Goal: Information Seeking & Learning: Learn about a topic

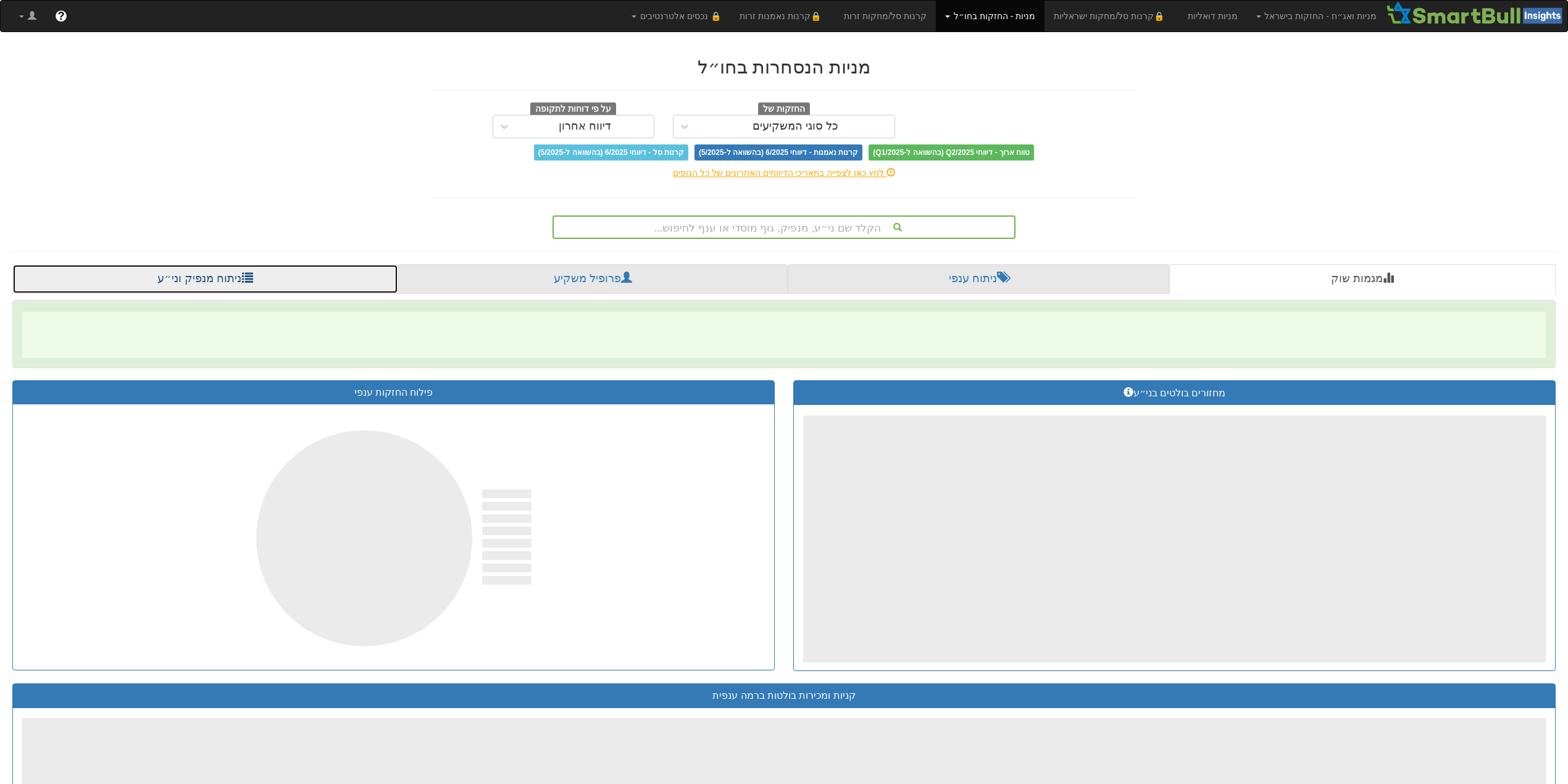
click at [211, 282] on link "ניתוח מנפיק וני״ע" at bounding box center [205, 279] width 386 height 30
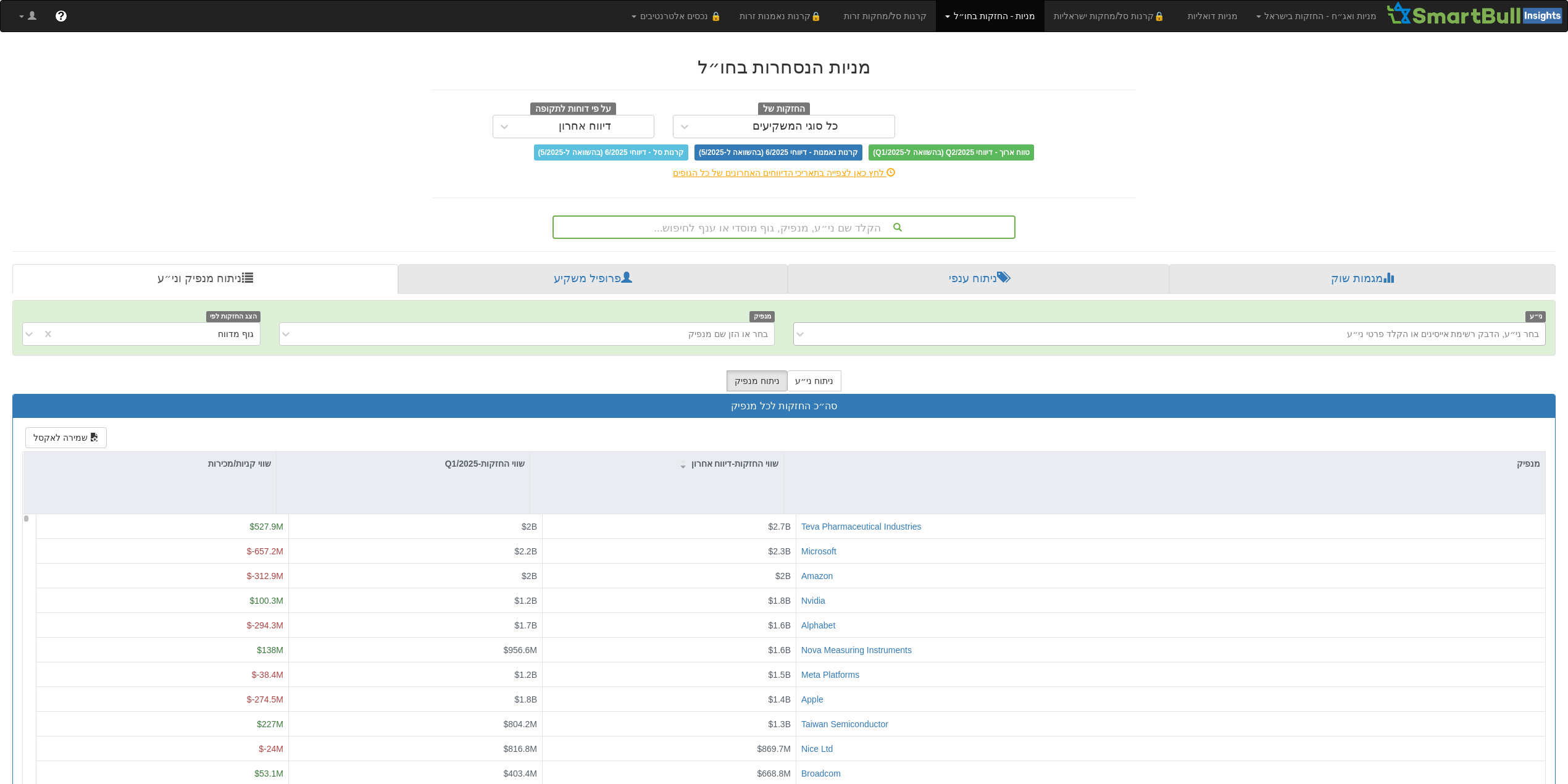
click at [1270, 339] on div "בחר ני״ע, הדבק רשימת אייסינים או הקלד פרטי ני״ע" at bounding box center [1178, 334] width 732 height 20
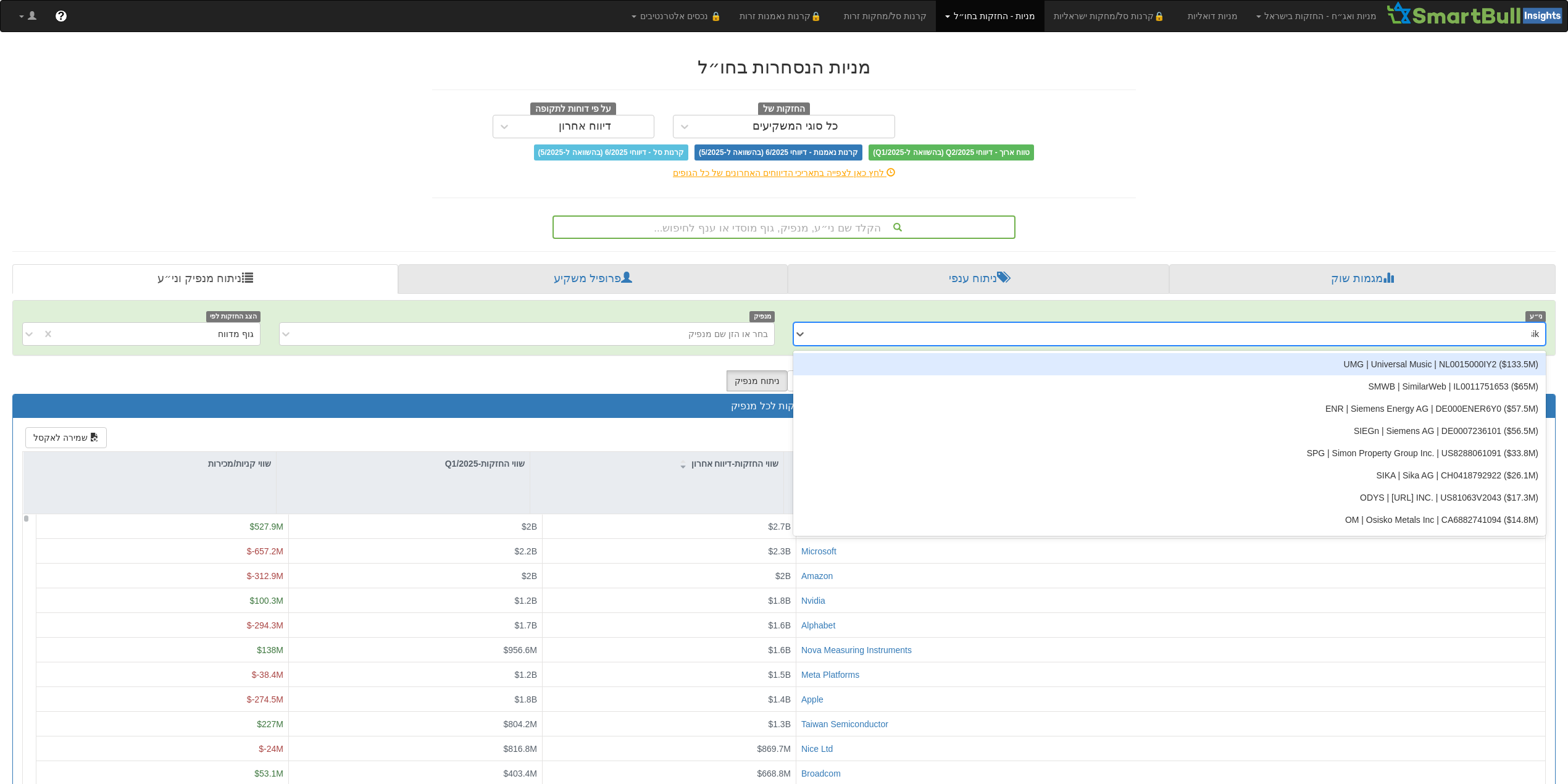
type input "sika"
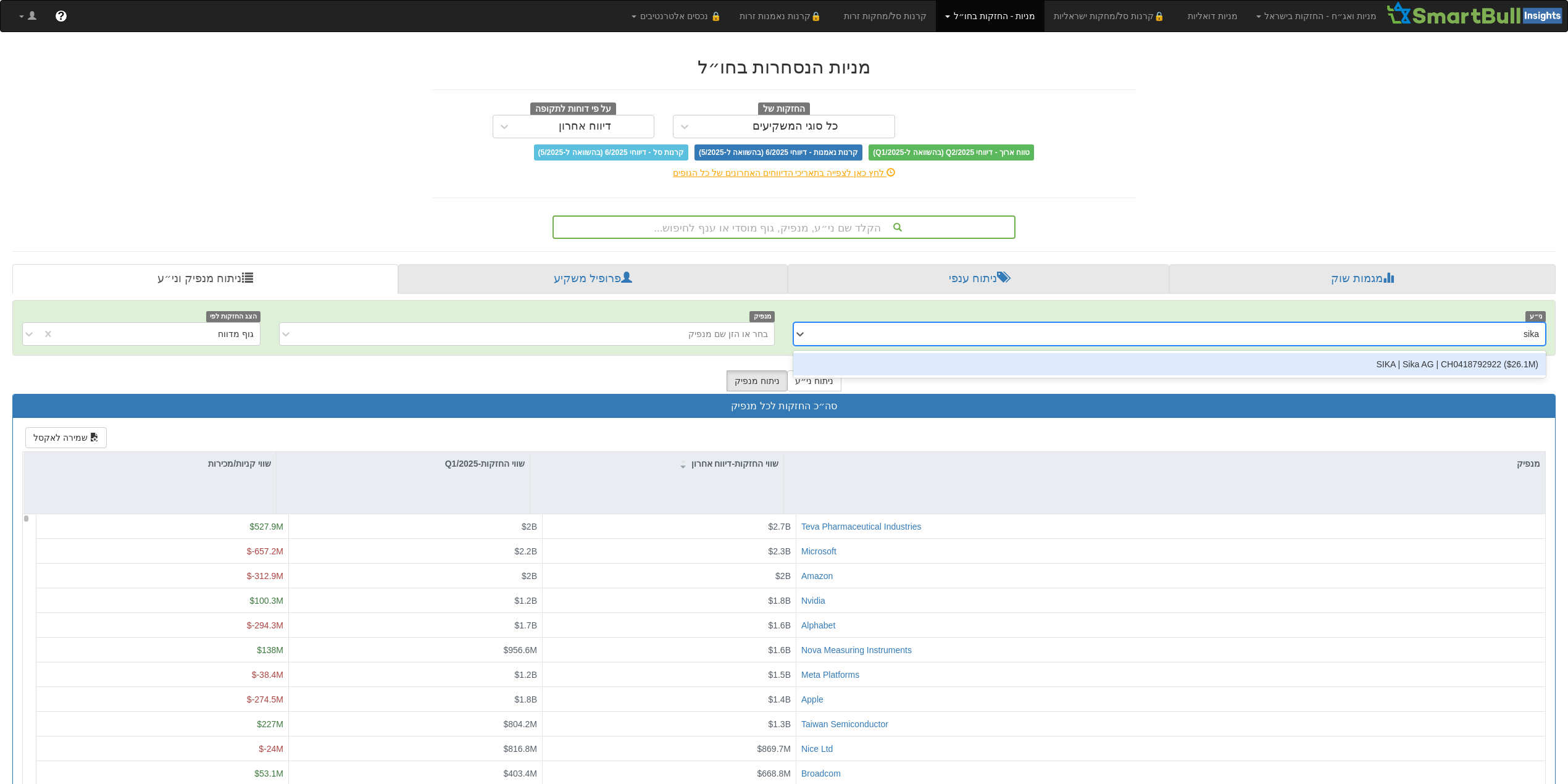
click at [1470, 363] on div "SIKA | Sika AG | CH0418792922 ‎($26.1M‎)‎" at bounding box center [1169, 364] width 753 height 22
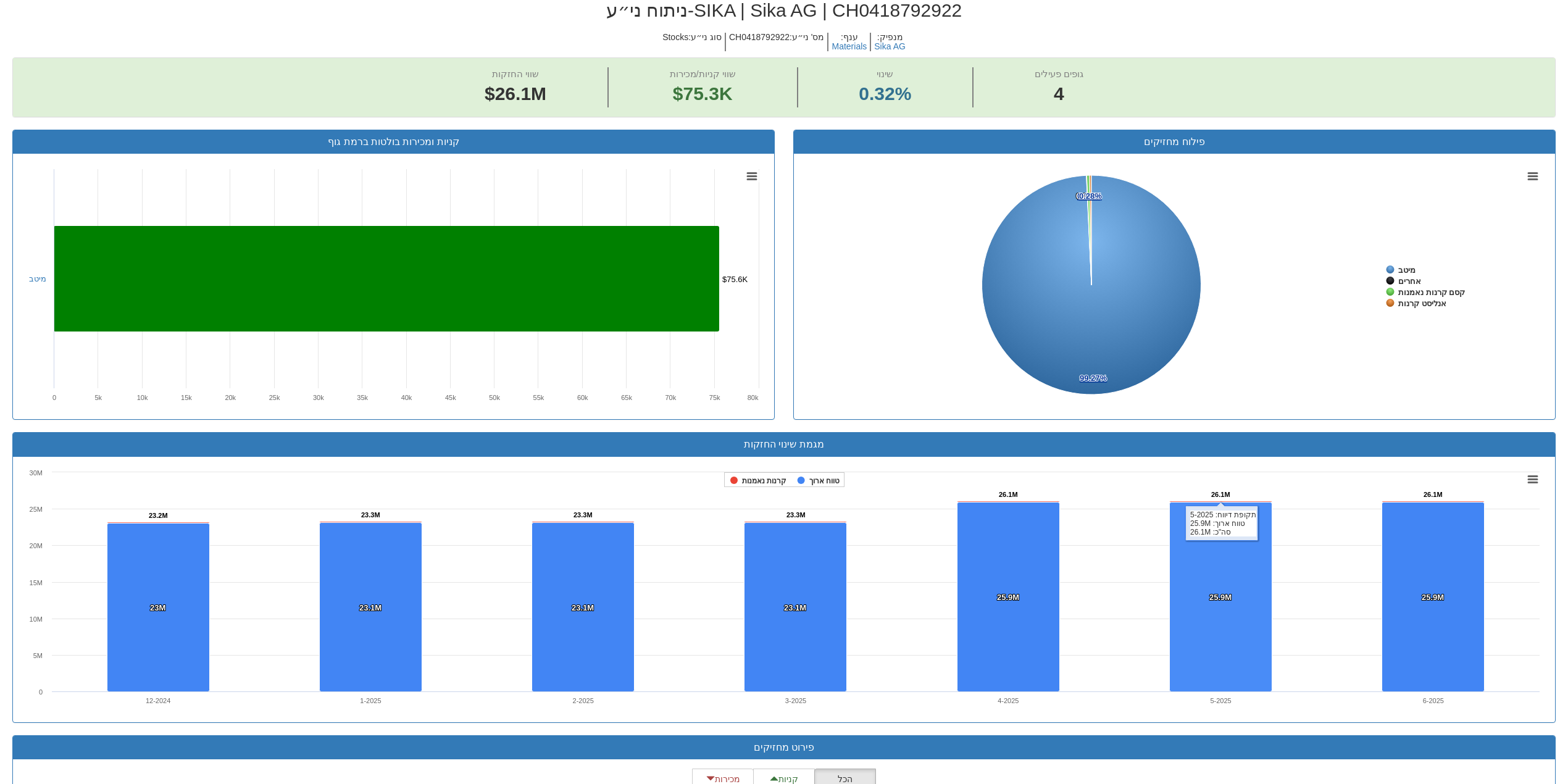
scroll to position [104, 0]
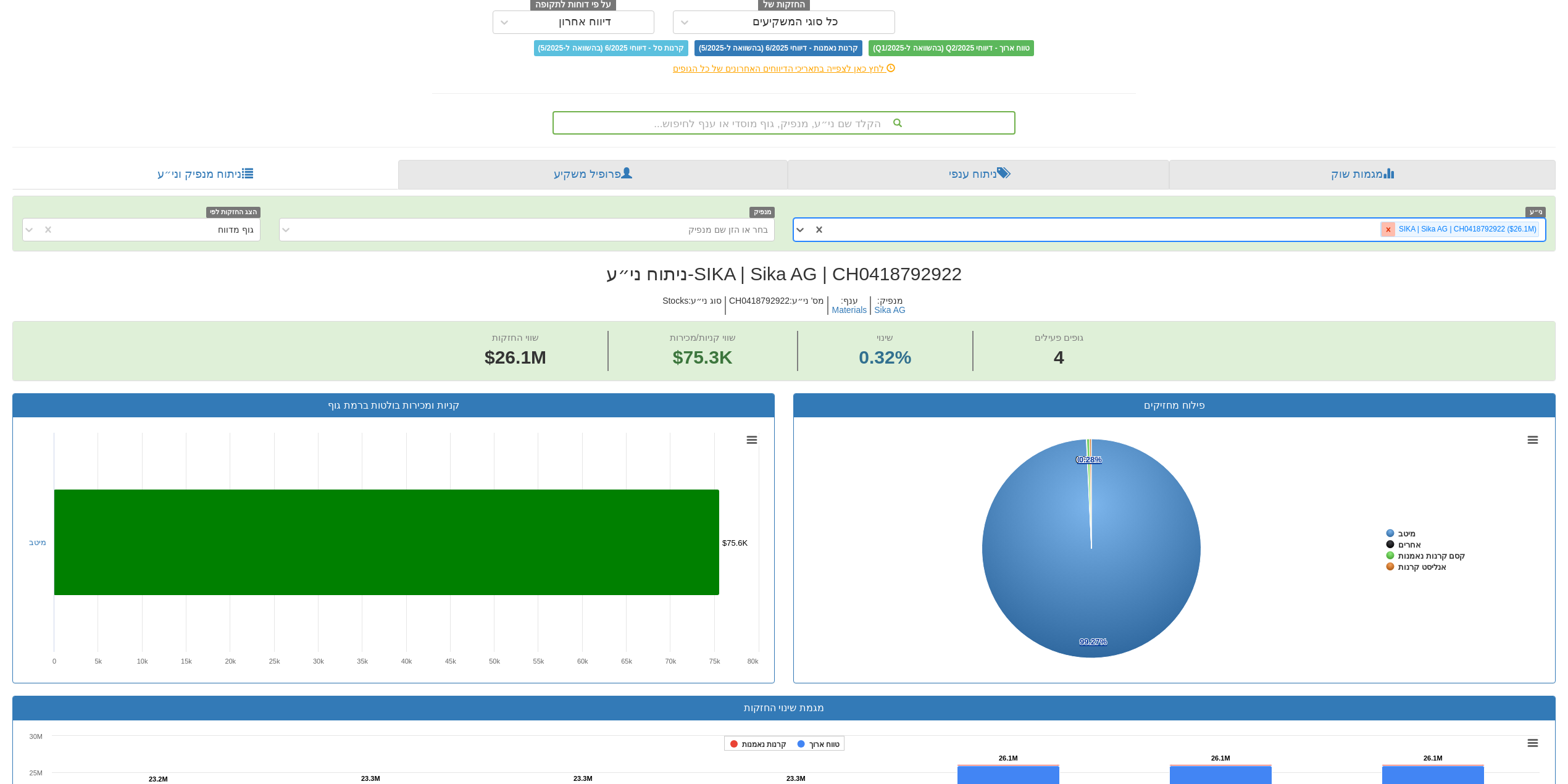
click at [1389, 230] on icon at bounding box center [1388, 229] width 9 height 9
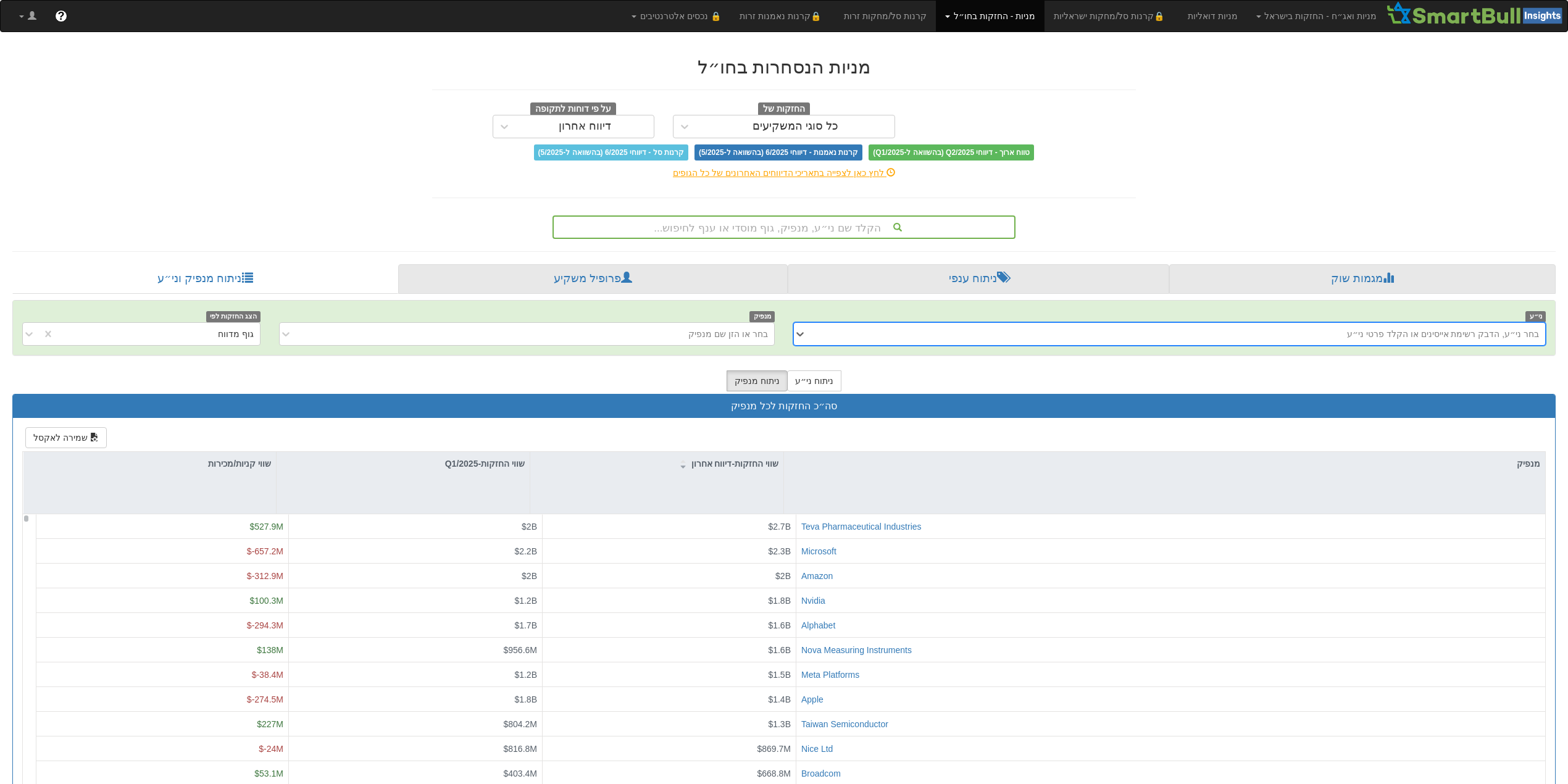
click at [1404, 340] on div "בחר ני״ע, הדבק רשימת אייסינים או הקלד פרטי ני״ע" at bounding box center [1443, 334] width 192 height 12
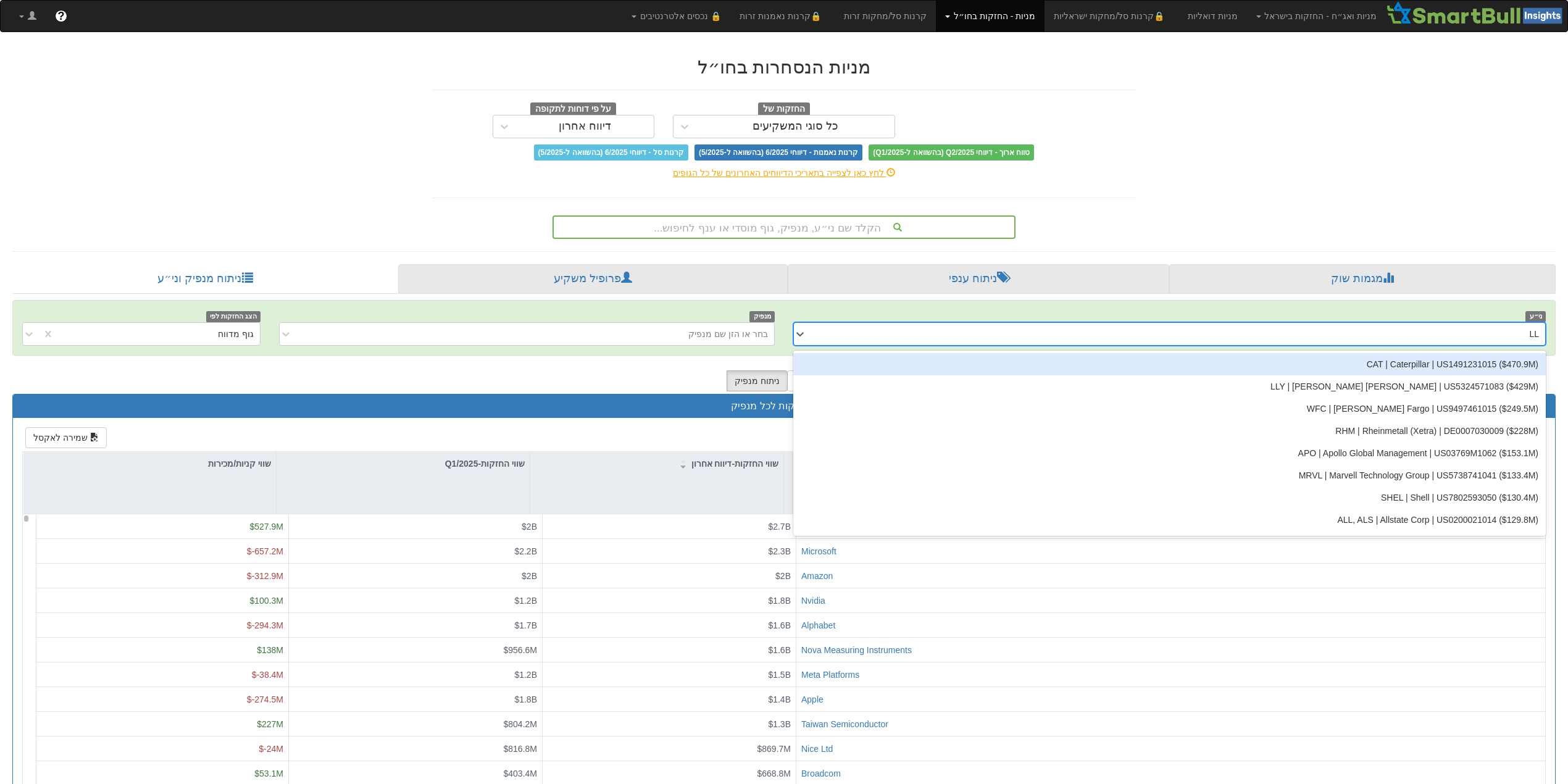
type input "LLY"
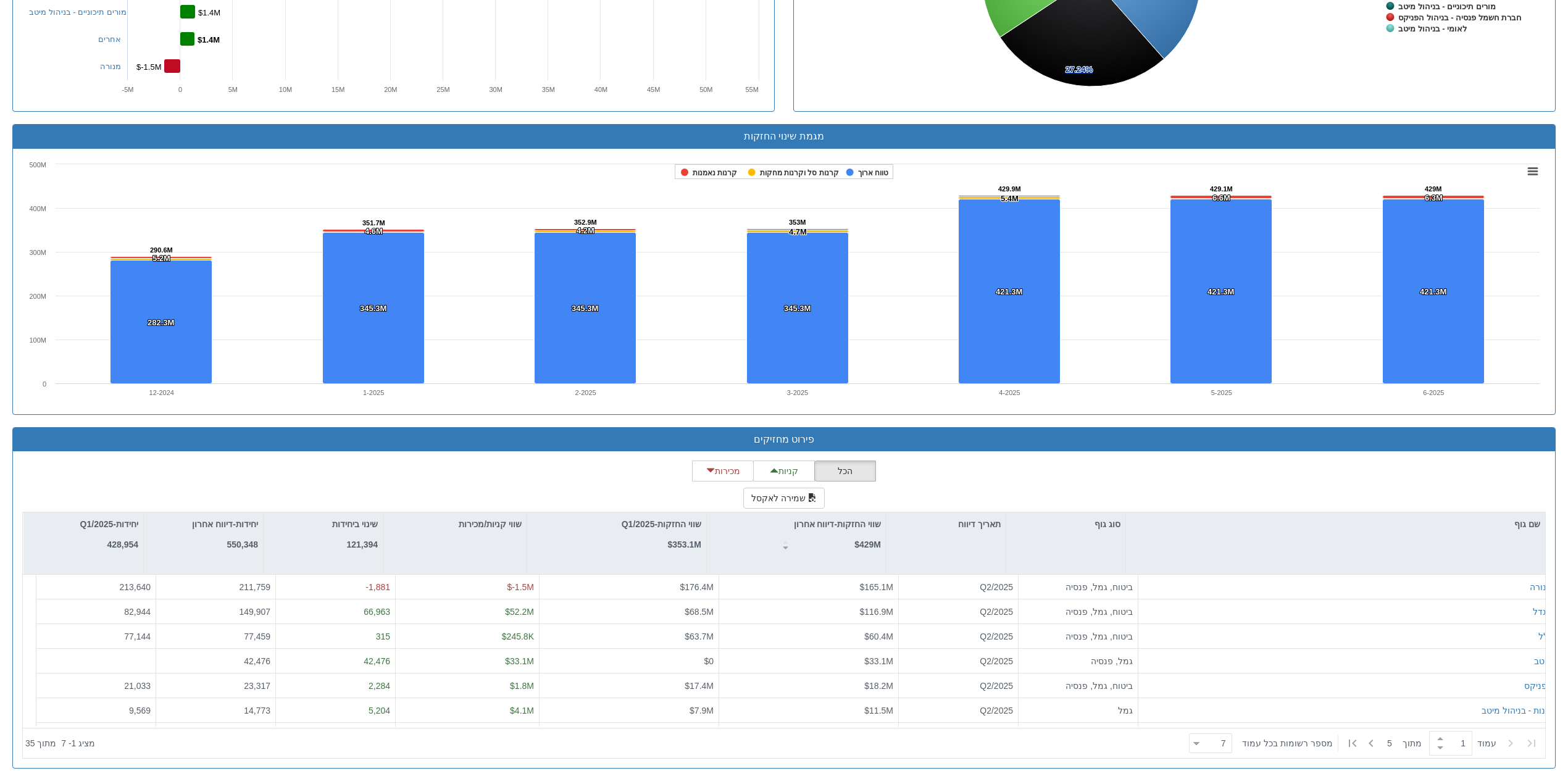
scroll to position [187, 0]
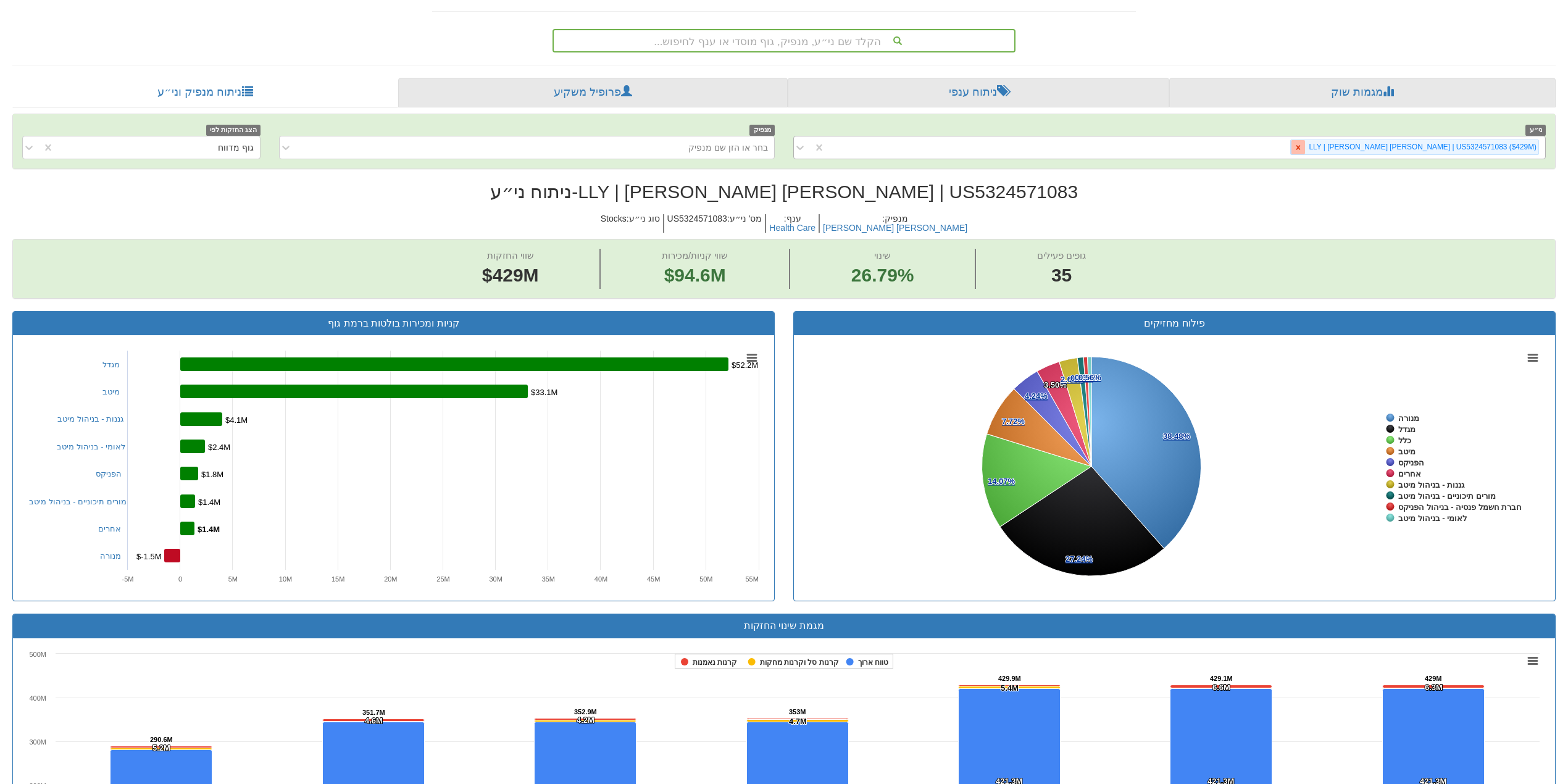
click at [1303, 146] on icon at bounding box center [1298, 147] width 9 height 9
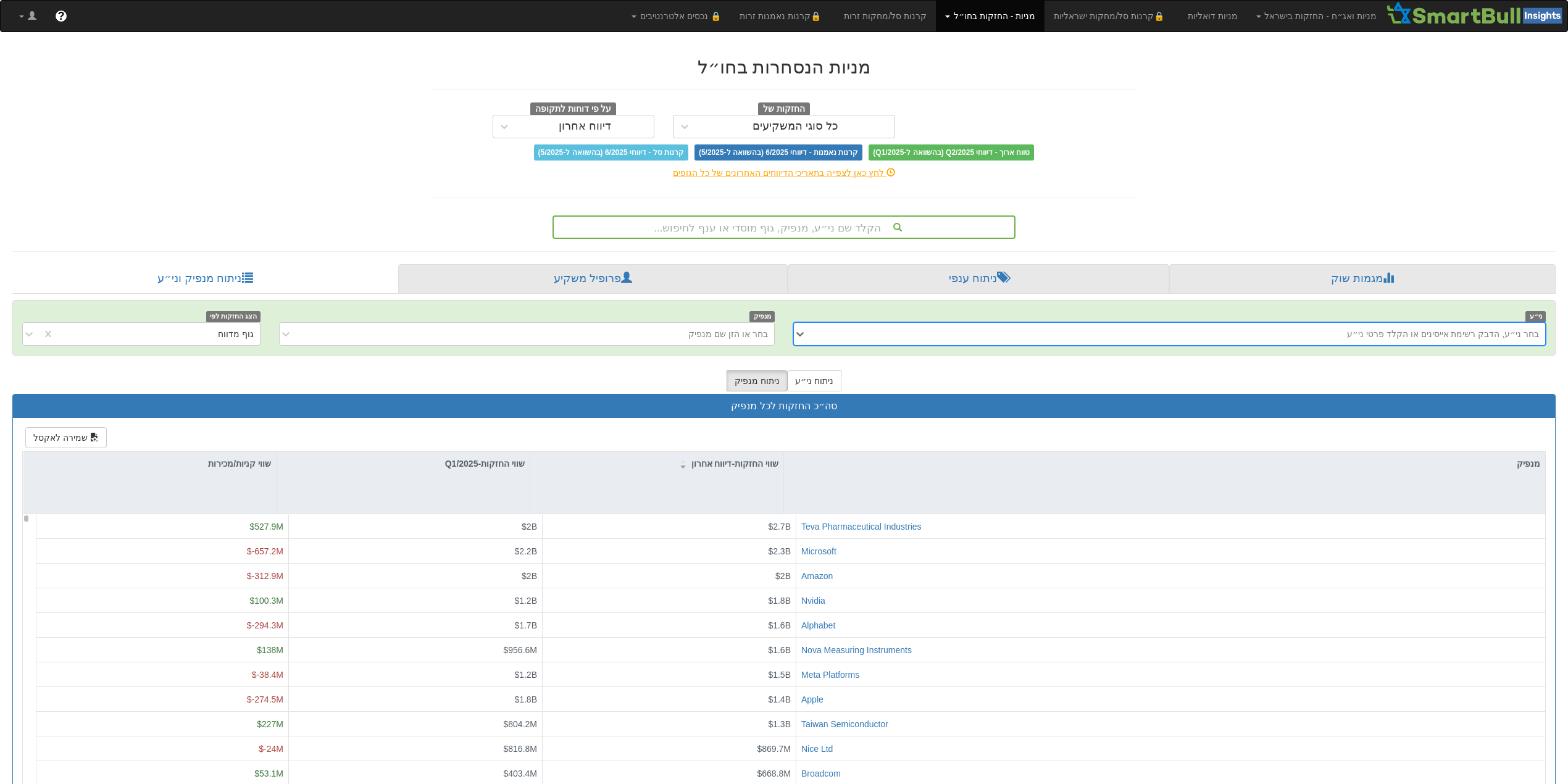
click at [1383, 327] on div "בחר ני״ע, הדבק רשימת אייסינים או הקלד פרטי ני״ע" at bounding box center [1178, 334] width 732 height 20
type input "ש"
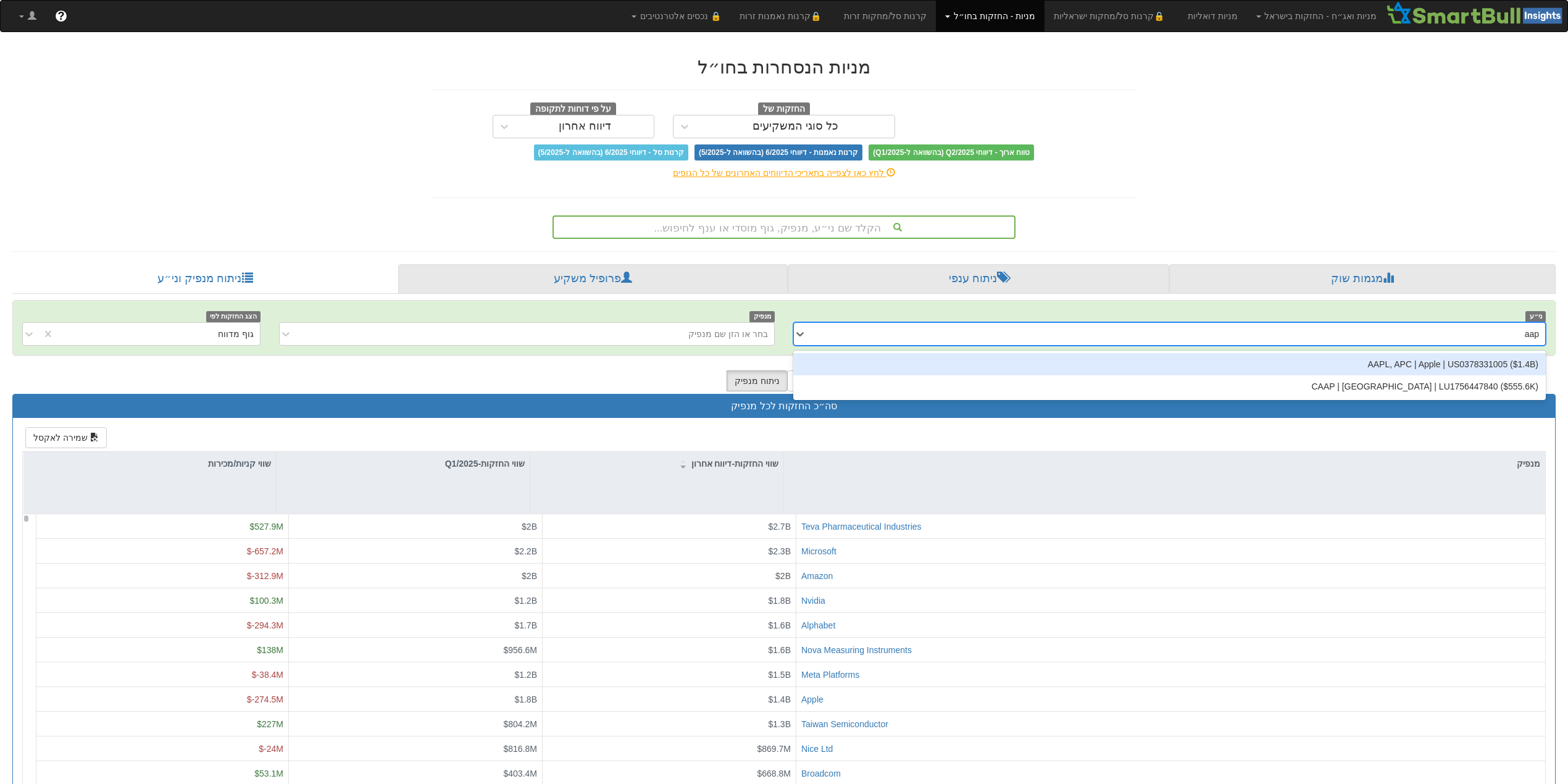
type input "aapl"
